Goal: Task Accomplishment & Management: Manage account settings

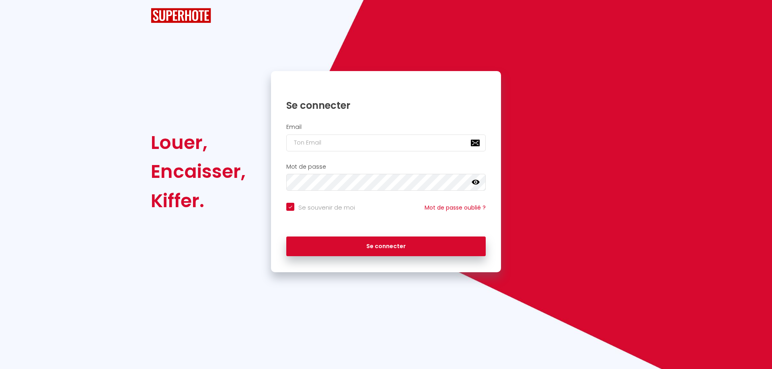
checkbox input "true"
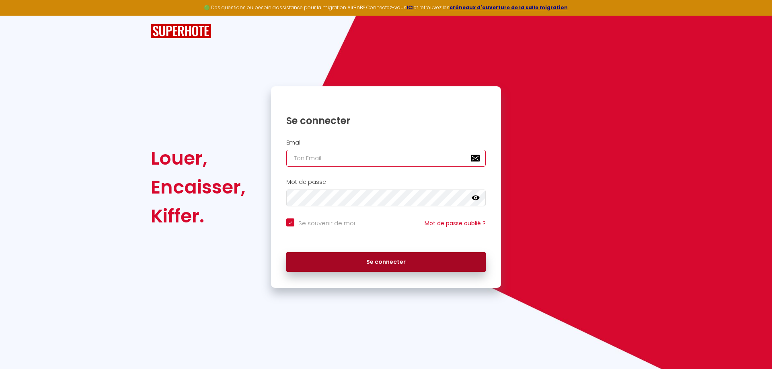
type input "[EMAIL_ADDRESS][PERSON_NAME][DOMAIN_NAME]"
click at [383, 263] on button "Se connecter" at bounding box center [385, 262] width 199 height 20
checkbox input "true"
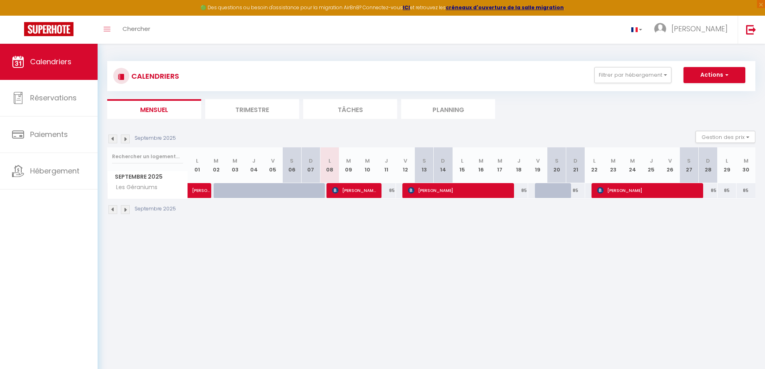
click at [552, 190] on div at bounding box center [557, 190] width 19 height 15
type input "85"
type input "[PERSON_NAME] 20 Septembre 2025"
type input "Dim 21 Septembre 2025"
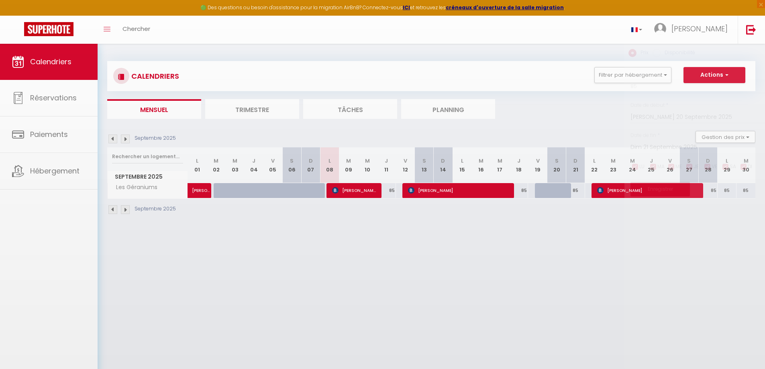
click at [552, 190] on div at bounding box center [382, 184] width 765 height 369
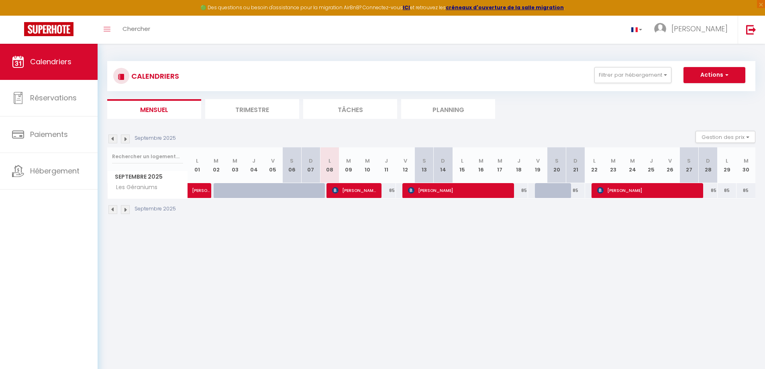
click at [552, 190] on div at bounding box center [557, 190] width 19 height 15
type input "85"
type input "[PERSON_NAME] 20 Septembre 2025"
type input "Dim 21 Septembre 2025"
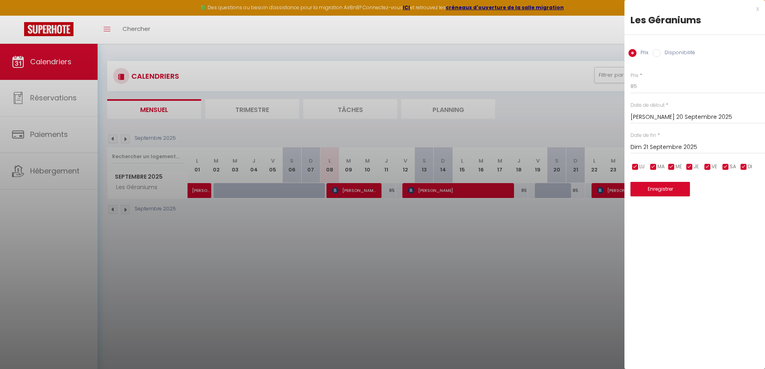
click at [526, 248] on div at bounding box center [382, 184] width 765 height 369
